Goal: Obtain resource: Download file/media

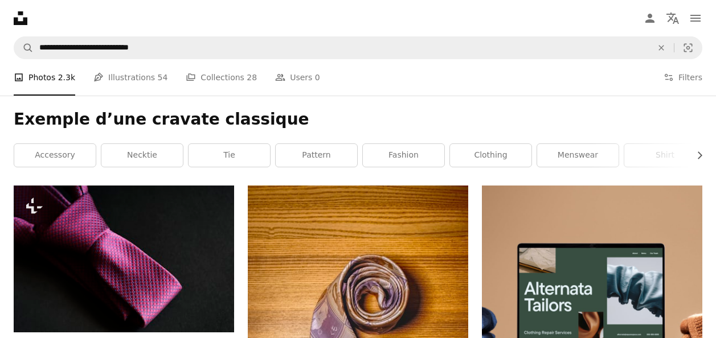
scroll to position [88, 0]
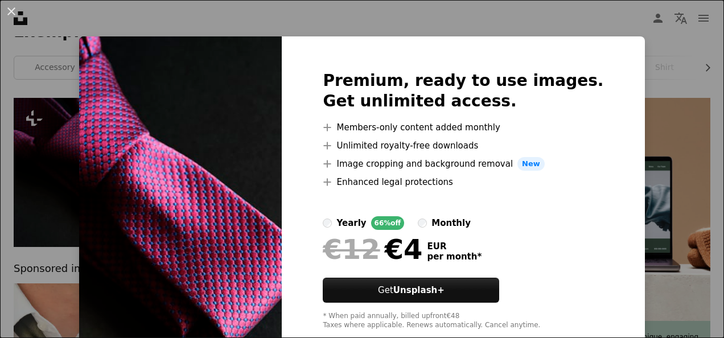
click at [655, 70] on div "An X shape Premium, ready to use images. Get unlimited access. A plus sign Memb…" at bounding box center [362, 169] width 724 height 338
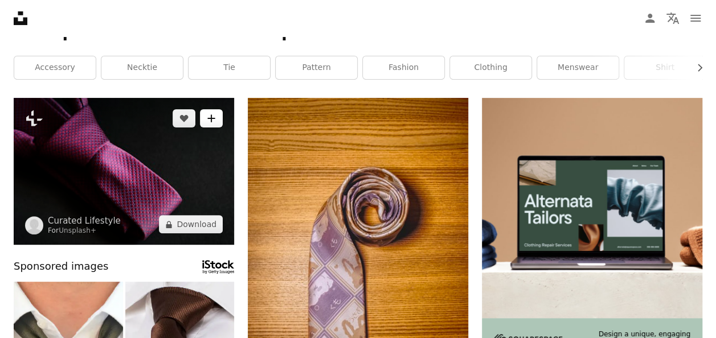
click at [211, 126] on button "A plus sign" at bounding box center [211, 118] width 23 height 18
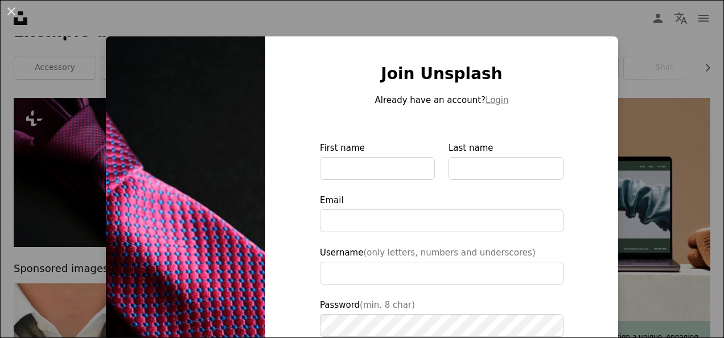
click at [703, 104] on div "An X shape Join Unsplash Already have an account? Login First name Last name Em…" at bounding box center [362, 169] width 724 height 338
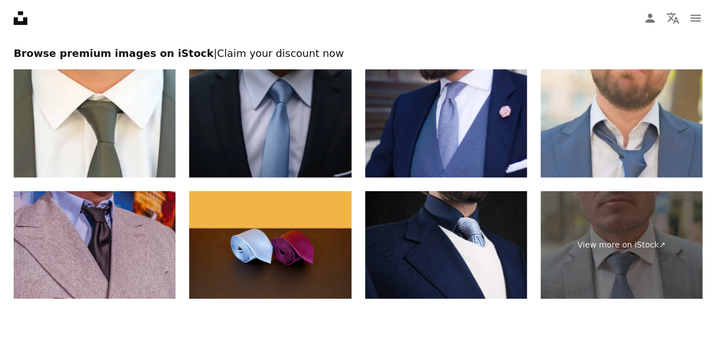
scroll to position [1818, 0]
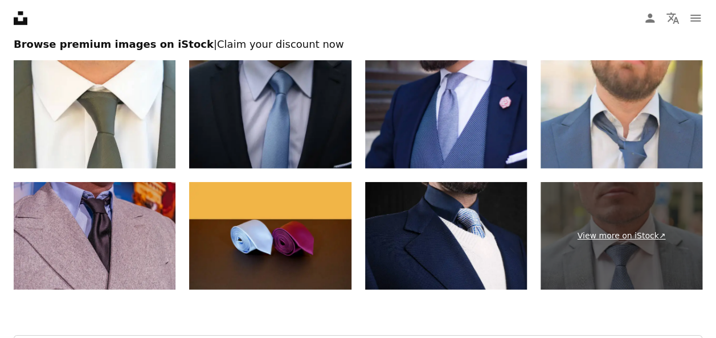
click at [658, 236] on link "View more on iStock ↗" at bounding box center [621, 236] width 162 height 108
